Goal: Information Seeking & Learning: Understand process/instructions

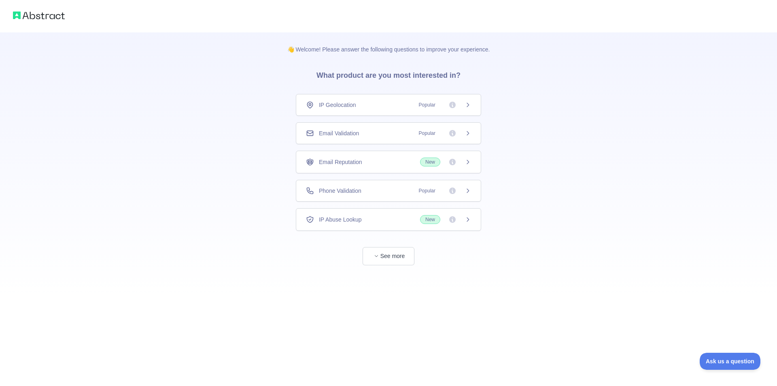
click at [335, 134] on span "Email Validation" at bounding box center [339, 133] width 40 height 8
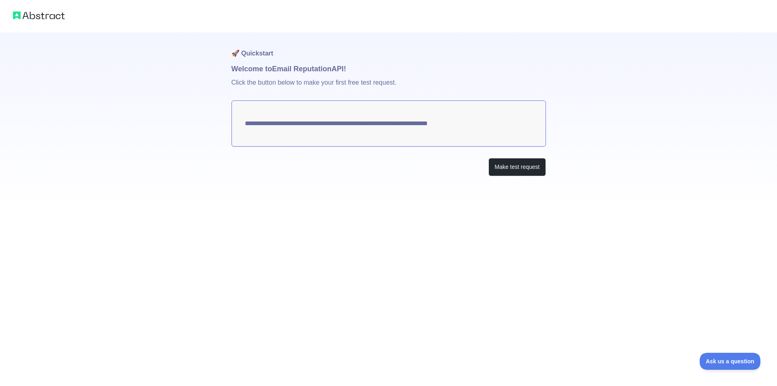
click at [262, 121] on textarea "**********" at bounding box center [389, 123] width 314 height 46
click at [261, 127] on textarea "**********" at bounding box center [389, 123] width 314 height 46
click at [515, 166] on button "Make test request" at bounding box center [517, 167] width 57 height 18
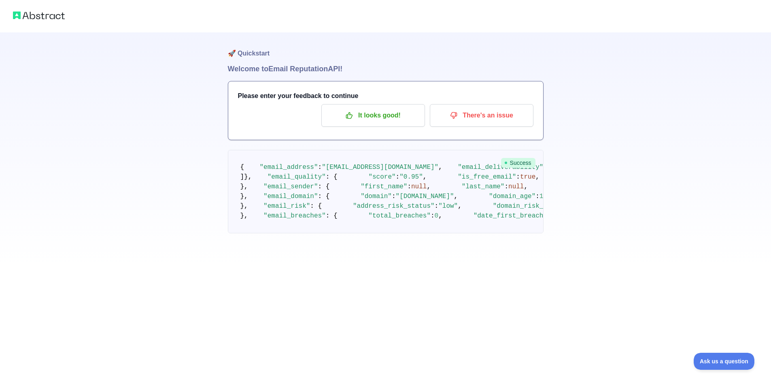
scroll to position [11, 0]
click at [190, 85] on div "🚀 Quickstart Welcome to Email Reputation API! Please enter your feedback to con…" at bounding box center [385, 133] width 771 height 266
click at [37, 15] on img at bounding box center [39, 15] width 52 height 11
click at [45, 17] on img at bounding box center [39, 15] width 52 height 11
click at [129, 21] on div at bounding box center [385, 16] width 771 height 32
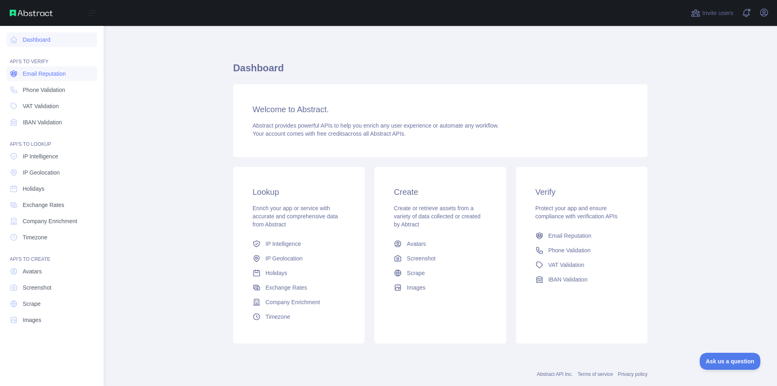
click at [62, 76] on span "Email Reputation" at bounding box center [44, 74] width 43 height 8
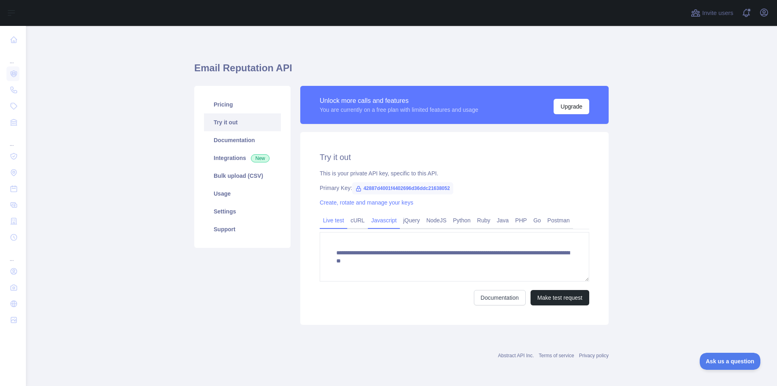
click at [383, 222] on link "Javascript" at bounding box center [384, 220] width 32 height 13
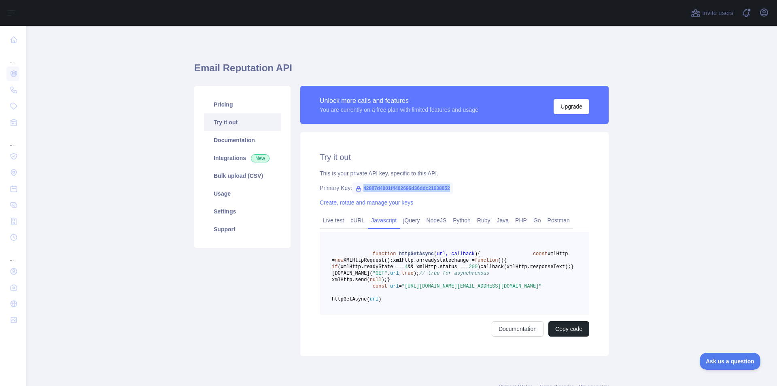
drag, startPoint x: 357, startPoint y: 185, endPoint x: 453, endPoint y: 191, distance: 96.1
click at [453, 191] on div "Primary Key: 42887d4001f4402696d36ddc21638052" at bounding box center [455, 188] width 270 height 8
copy span "42887d4001f4402696d36ddc21638052"
click at [351, 254] on span at bounding box center [352, 254] width 41 height 6
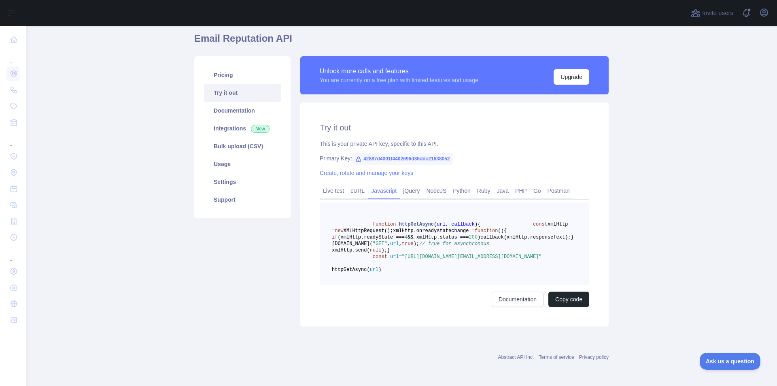
scroll to position [69, 0]
click at [404, 221] on span "xmlHttp =" at bounding box center [451, 227] width 239 height 12
click at [355, 240] on span "[DOMAIN_NAME](" at bounding box center [352, 243] width 41 height 6
click at [413, 268] on pre "function httpGetAsync ( url, callback ) { const xmlHttp = new XMLHttpRequest();…" at bounding box center [455, 243] width 270 height 83
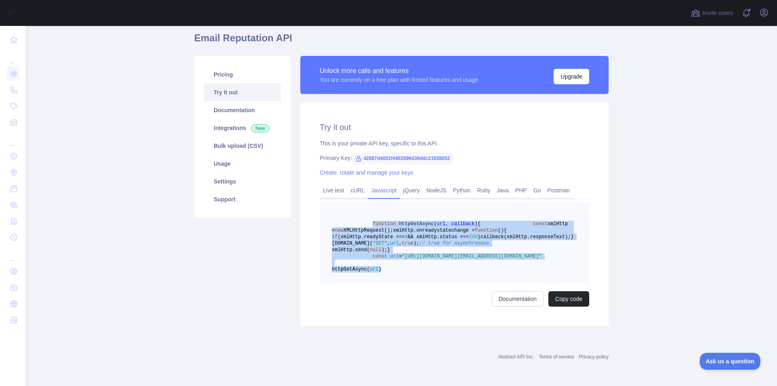
drag, startPoint x: 365, startPoint y: 184, endPoint x: 429, endPoint y: 272, distance: 108.7
click at [429, 272] on pre "function httpGetAsync ( url, callback ) { const xmlHttp = new XMLHttpRequest();…" at bounding box center [455, 243] width 270 height 83
click at [557, 297] on button "Copy code" at bounding box center [568, 298] width 41 height 15
click at [434, 184] on link "NodeJS" at bounding box center [436, 190] width 27 height 13
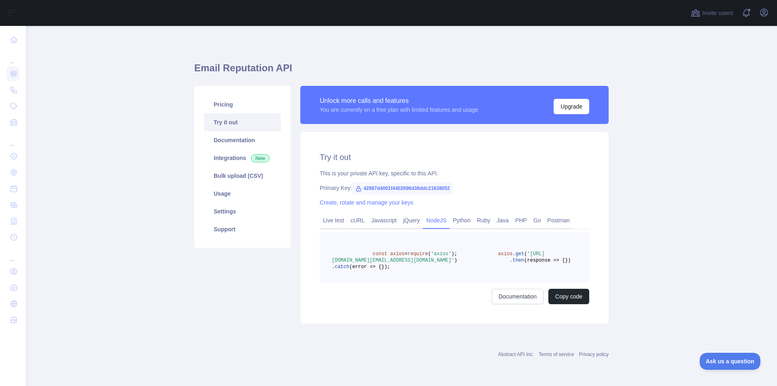
click at [419, 273] on pre "const axios = require ( 'axios' ); axios .get ( '[URL][DOMAIN_NAME][EMAIL_ADDRE…" at bounding box center [455, 257] width 270 height 50
click at [412, 276] on pre "const axios = require ( 'axios' ); axios .get ( '[URL][DOMAIN_NAME][EMAIL_ADDRE…" at bounding box center [455, 257] width 270 height 50
click at [571, 300] on button "Copy code" at bounding box center [568, 296] width 41 height 15
click at [419, 287] on div "const axios = require ( 'axios' ); axios .get ( '[URL][DOMAIN_NAME][EMAIL_ADDRE…" at bounding box center [455, 268] width 270 height 72
click at [385, 319] on div "Try it out This is your private API key, specific to this API. Primary Key: 428…" at bounding box center [454, 227] width 308 height 191
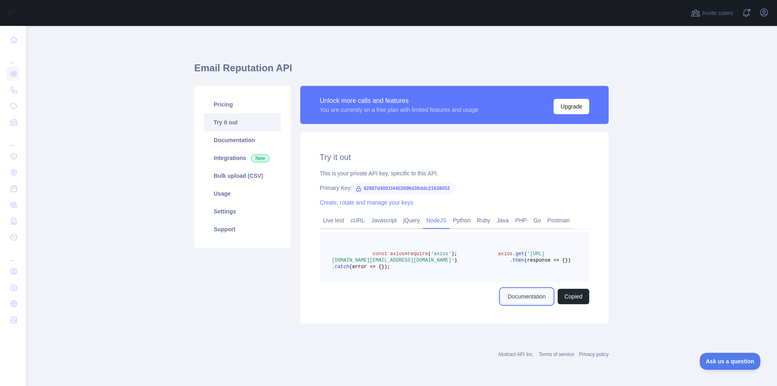
click at [511, 299] on link "Documentation" at bounding box center [527, 296] width 52 height 15
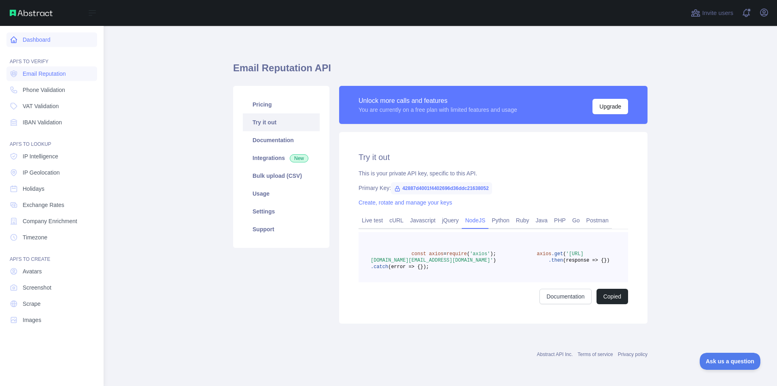
click at [45, 39] on link "Dashboard" at bounding box center [51, 39] width 91 height 15
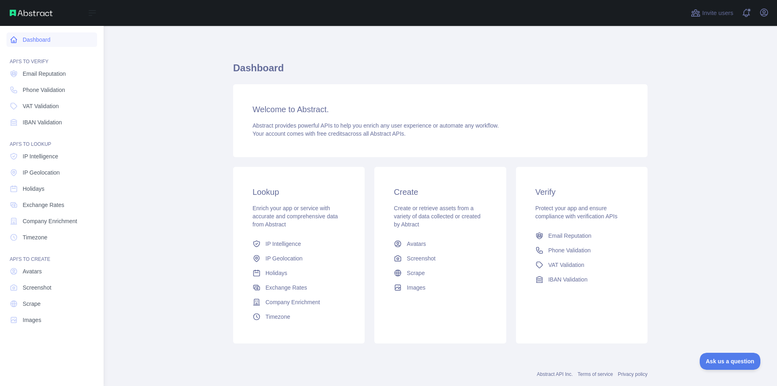
click at [15, 42] on icon at bounding box center [14, 40] width 6 height 6
click at [47, 77] on span "Email Reputation" at bounding box center [44, 74] width 43 height 8
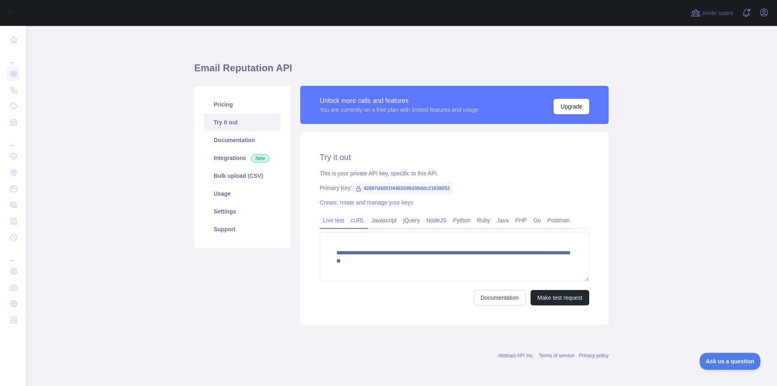
click at [359, 223] on link "cURL" at bounding box center [357, 220] width 21 height 13
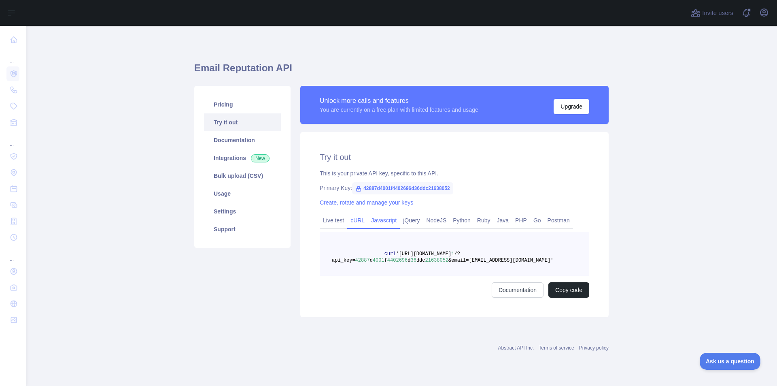
click at [378, 225] on link "Javascript" at bounding box center [384, 220] width 32 height 13
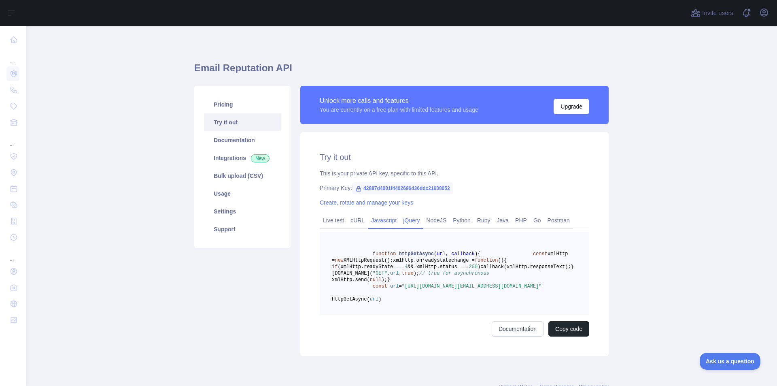
click at [403, 224] on link "jQuery" at bounding box center [411, 220] width 23 height 13
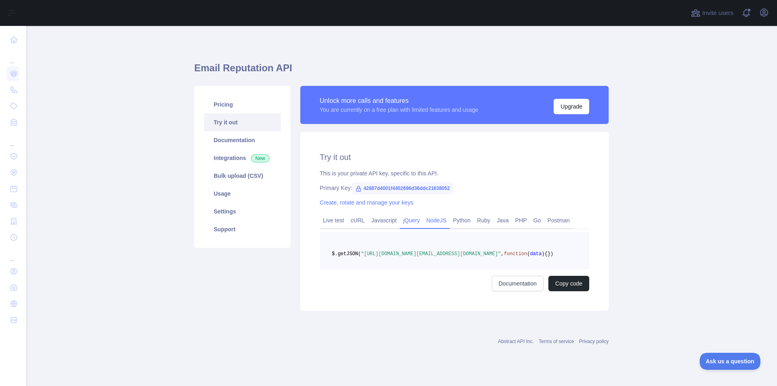
click at [430, 225] on link "NodeJS" at bounding box center [436, 220] width 27 height 13
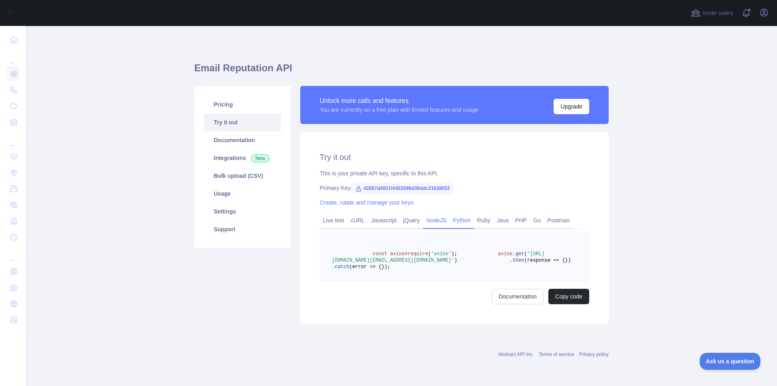
click at [454, 219] on link "Python" at bounding box center [462, 220] width 24 height 13
click at [500, 224] on link "Java" at bounding box center [503, 220] width 19 height 13
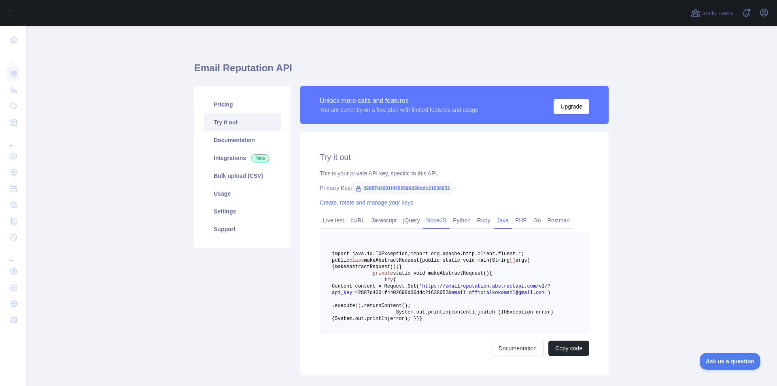
click at [427, 223] on link "NodeJS" at bounding box center [436, 220] width 27 height 13
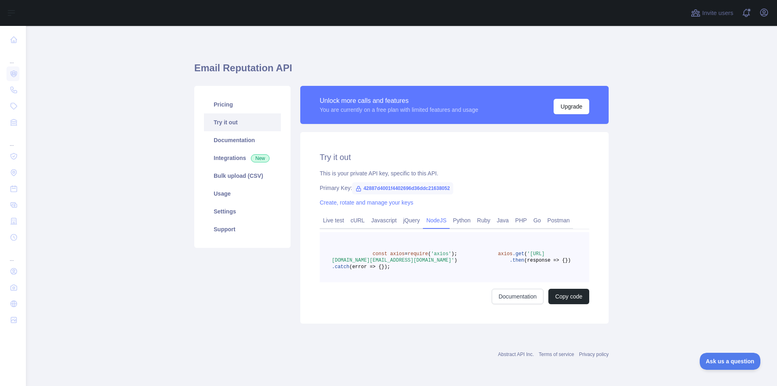
scroll to position [23, 0]
click at [394, 270] on pre "const axios = require ( 'axios' ); axios .get ( '[URL][DOMAIN_NAME][EMAIL_ADDRE…" at bounding box center [455, 257] width 270 height 50
drag, startPoint x: 394, startPoint y: 269, endPoint x: 325, endPoint y: 237, distance: 76.8
click at [325, 237] on pre "const axios = require ( 'axios' ); axios .get ( '[URL][DOMAIN_NAME][EMAIL_ADDRE…" at bounding box center [455, 257] width 270 height 50
copy code "axios .get ( '[URL][DOMAIN_NAME][EMAIL_ADDRESS][DOMAIN_NAME]' ) .then (response…"
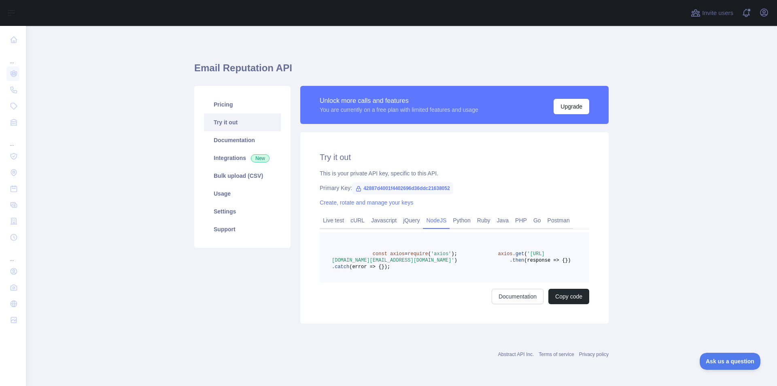
click at [379, 294] on div "Documentation Copy code" at bounding box center [455, 296] width 270 height 15
click at [285, 239] on div "Pricing Try it out Documentation Integrations New Bulk upload (CSV) Usage Setti…" at bounding box center [242, 205] width 106 height 238
click at [254, 272] on div "Pricing Try it out Documentation Integrations New Bulk upload (CSV) Usage Setti…" at bounding box center [242, 205] width 106 height 238
click at [204, 246] on div "Pricing Try it out Documentation Integrations New Bulk upload (CSV) Usage Setti…" at bounding box center [242, 205] width 106 height 238
click at [693, 90] on main "Email Reputation API Pricing Try it out Documentation Integrations New Bulk upl…" at bounding box center [401, 206] width 751 height 360
